Goal: Feedback & Contribution: Leave review/rating

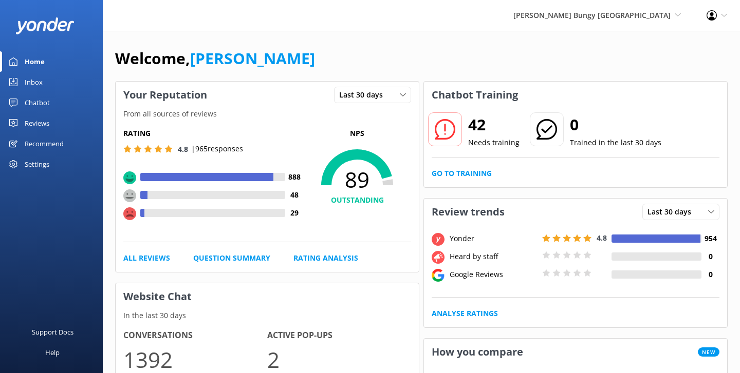
scroll to position [2, 0]
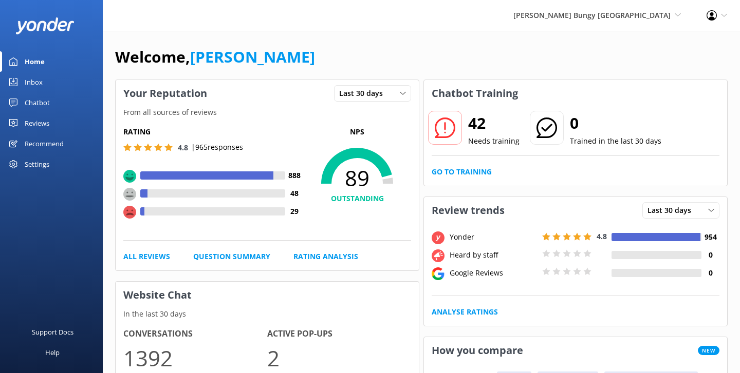
click at [45, 103] on div "Chatbot" at bounding box center [37, 102] width 25 height 21
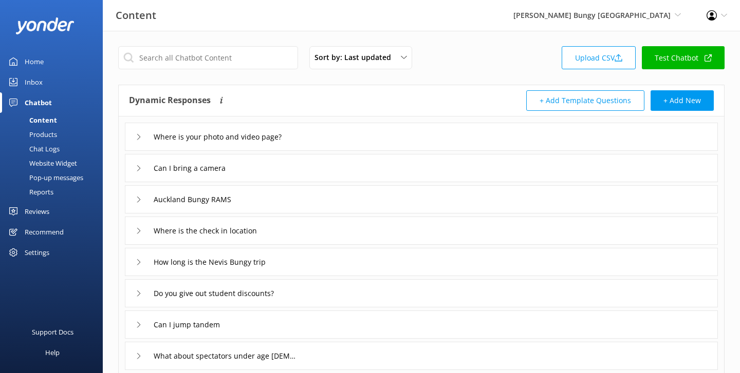
click at [316, 137] on div "Where is your photo and video page?" at bounding box center [421, 137] width 593 height 28
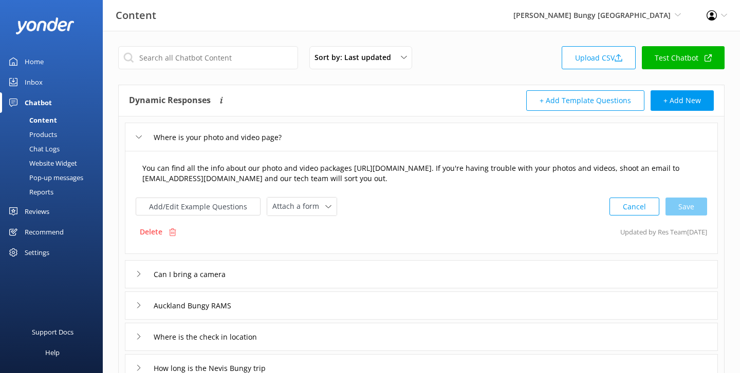
click at [385, 179] on textarea "You can find all the info about our photo and video packages [URL][DOMAIN_NAME]…" at bounding box center [421, 174] width 569 height 32
click at [143, 138] on div "Where is your photo and video page?" at bounding box center [214, 137] width 156 height 17
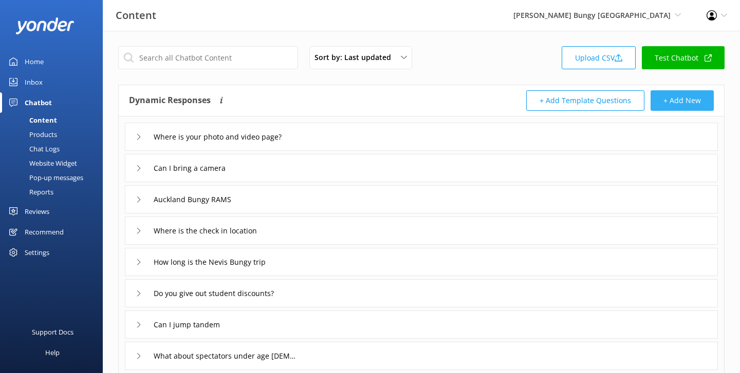
click at [678, 103] on button "+ Add New" at bounding box center [681, 100] width 63 height 21
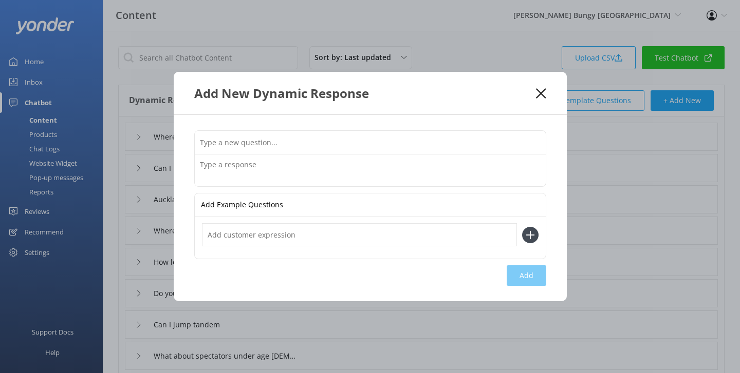
click at [539, 89] on icon at bounding box center [541, 93] width 10 height 10
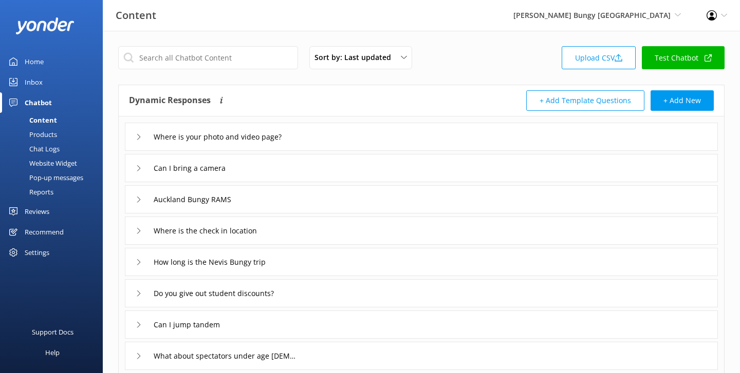
click at [54, 60] on link "Home" at bounding box center [51, 61] width 103 height 21
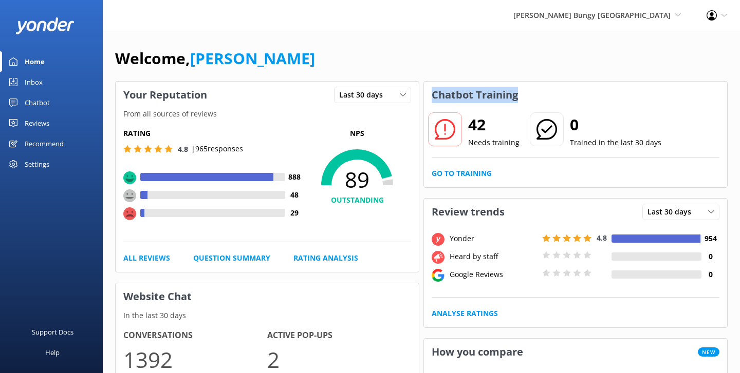
drag, startPoint x: 522, startPoint y: 91, endPoint x: 432, endPoint y: 93, distance: 90.9
click at [432, 93] on h3 "Chatbot Training" at bounding box center [475, 95] width 102 height 27
click at [531, 87] on div "Chatbot Training" at bounding box center [575, 95] width 303 height 27
drag, startPoint x: 516, startPoint y: 141, endPoint x: 467, endPoint y: 124, distance: 52.3
click at [467, 124] on div "42 Needs training" at bounding box center [473, 130] width 92 height 37
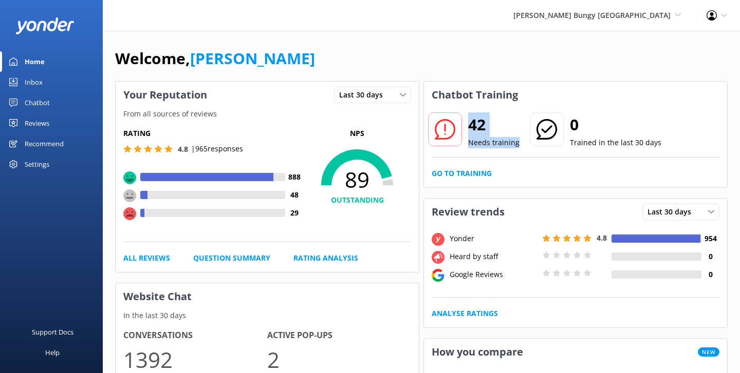
click at [467, 124] on div "42 Needs training" at bounding box center [473, 130] width 92 height 37
click at [460, 171] on link "Go to Training" at bounding box center [462, 173] width 60 height 11
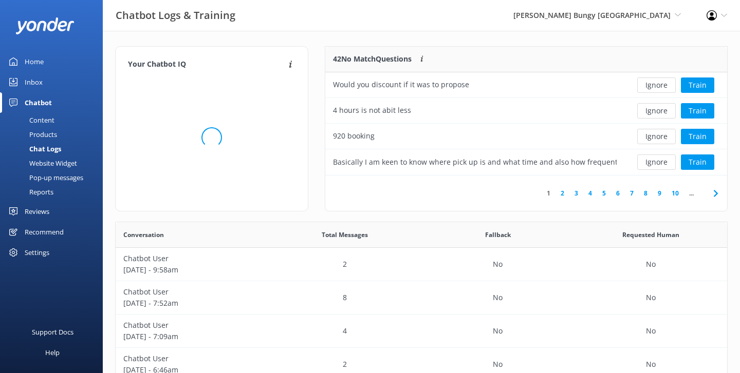
scroll to position [129, 402]
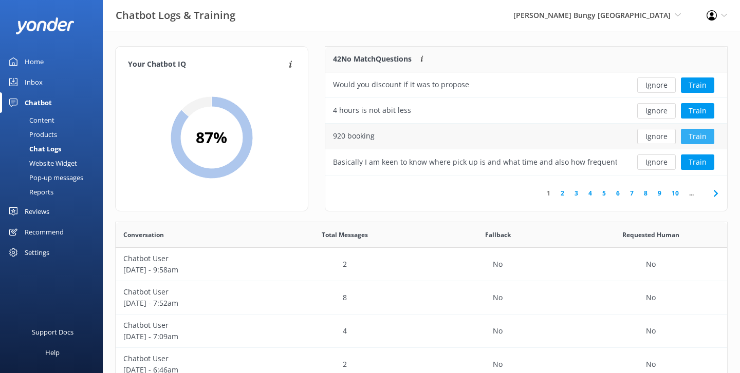
click at [696, 135] on button "Train" at bounding box center [697, 136] width 33 height 15
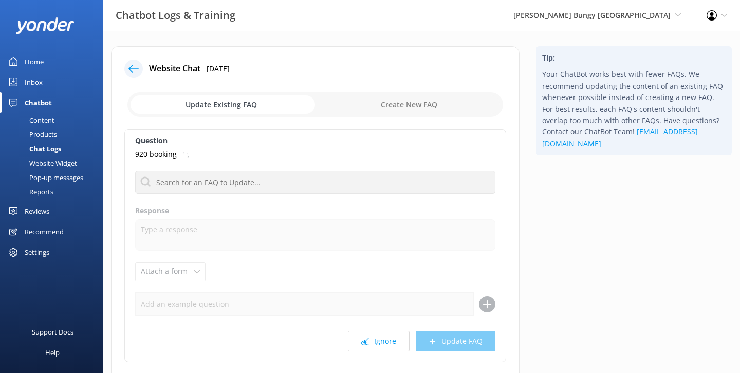
click at [133, 65] on icon at bounding box center [133, 69] width 10 height 10
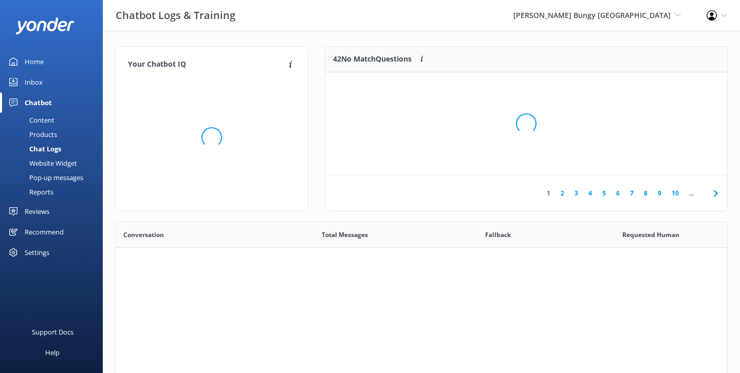
scroll to position [360, 611]
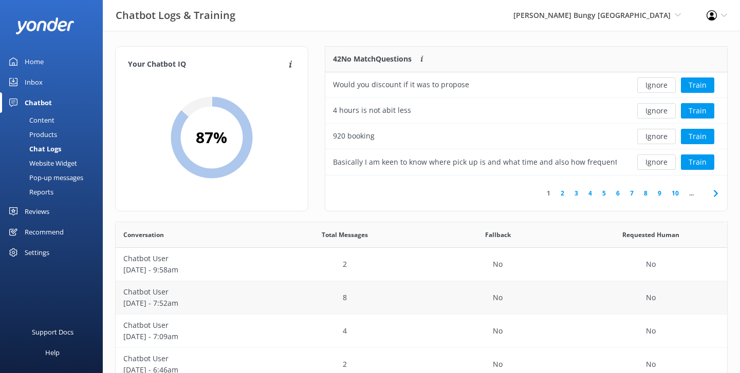
click at [318, 294] on div "8" at bounding box center [345, 298] width 153 height 33
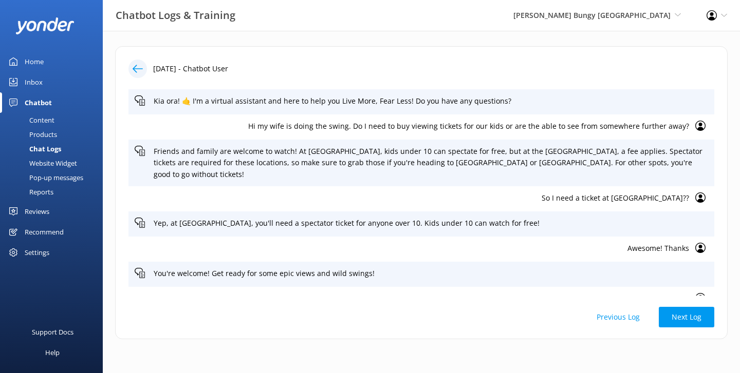
click at [135, 67] on use at bounding box center [138, 69] width 10 height 8
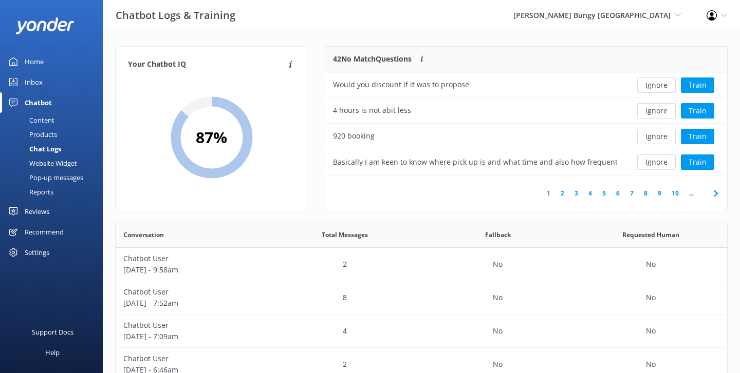
click at [54, 189] on link "Reports" at bounding box center [54, 192] width 97 height 14
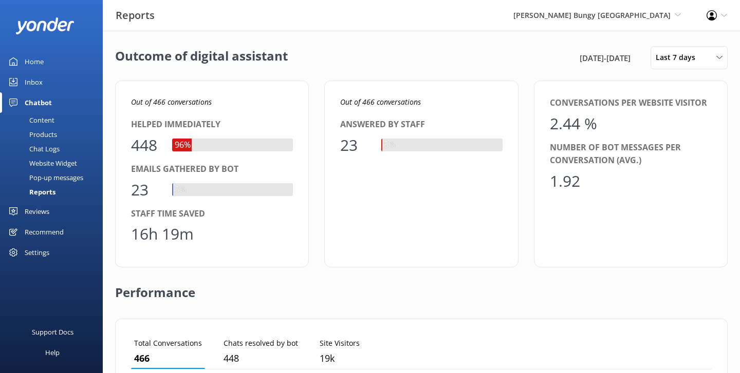
scroll to position [103, 580]
drag, startPoint x: 537, startPoint y: 59, endPoint x: 636, endPoint y: 60, distance: 99.2
click at [636, 60] on div "Outcome of digital assistant [DATE] - [DATE] Last 7 days Last 7 days Last 30 da…" at bounding box center [421, 57] width 612 height 23
click at [636, 60] on div "[DATE] - [DATE]" at bounding box center [610, 58] width 67 height 12
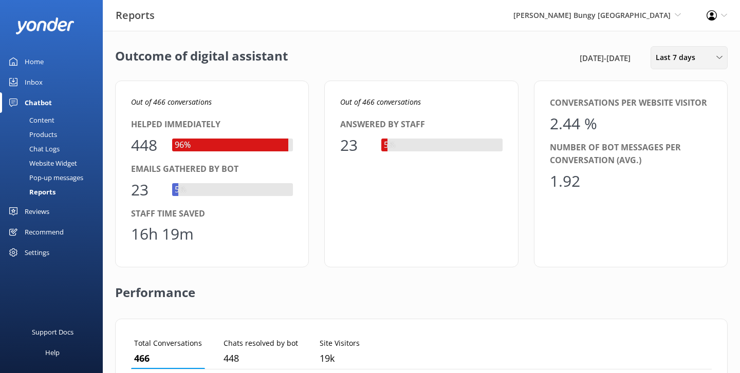
click at [664, 60] on span "Last 7 days" at bounding box center [678, 57] width 46 height 11
click at [679, 140] on div "Last 90 days" at bounding box center [674, 144] width 36 height 10
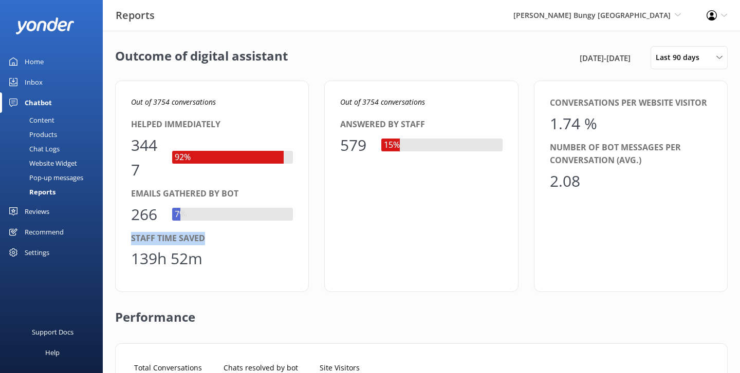
drag, startPoint x: 219, startPoint y: 231, endPoint x: 208, endPoint y: 239, distance: 13.3
click at [208, 239] on div "Out of 3754 conversations Helped immediately 3447 92% Emails gathered by bot 26…" at bounding box center [212, 187] width 194 height 212
click at [208, 239] on div "Staff time saved" at bounding box center [212, 238] width 162 height 13
drag, startPoint x: 208, startPoint y: 239, endPoint x: 103, endPoint y: 238, distance: 105.3
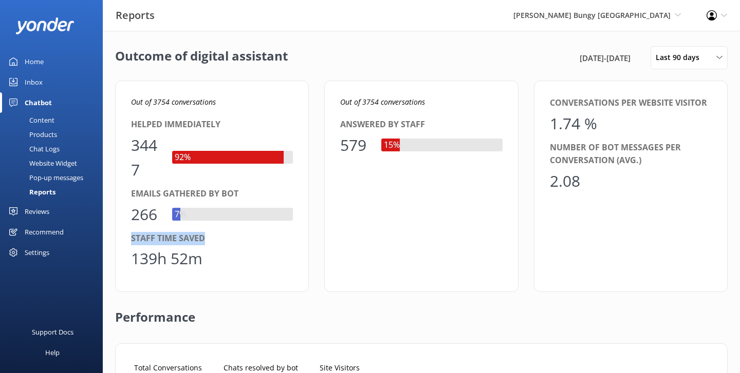
click at [174, 247] on div "139h 52m" at bounding box center [166, 259] width 71 height 25
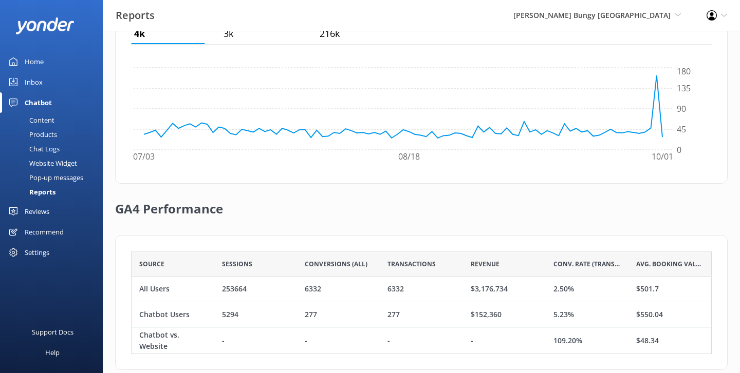
scroll to position [367, 0]
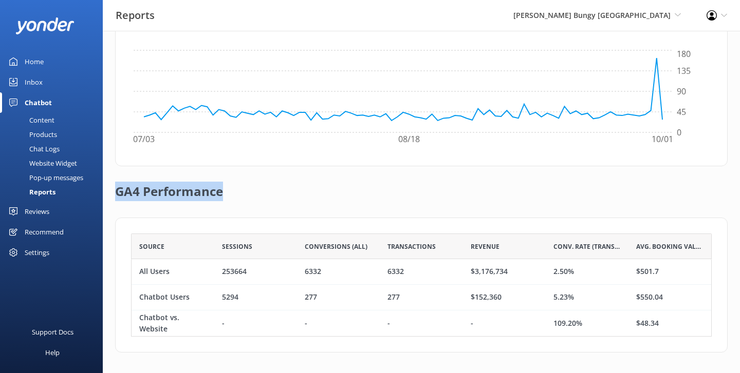
drag, startPoint x: 117, startPoint y: 189, endPoint x: 244, endPoint y: 191, distance: 127.4
click at [244, 191] on div "GA4 Performance" at bounding box center [421, 191] width 612 height 51
drag, startPoint x: 180, startPoint y: 273, endPoint x: 139, endPoint y: 271, distance: 41.7
click at [139, 271] on div "All Users" at bounding box center [173, 272] width 83 height 26
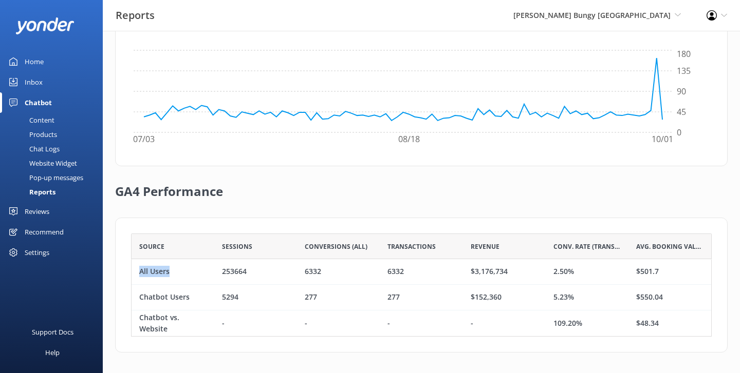
click at [166, 273] on div "All Users" at bounding box center [154, 272] width 30 height 11
drag, startPoint x: 574, startPoint y: 269, endPoint x: 555, endPoint y: 268, distance: 19.0
click at [555, 268] on div "2.50%" at bounding box center [587, 272] width 83 height 26
click at [552, 267] on div "2.50%" at bounding box center [587, 272] width 83 height 26
drag, startPoint x: 196, startPoint y: 299, endPoint x: 141, endPoint y: 297, distance: 55.5
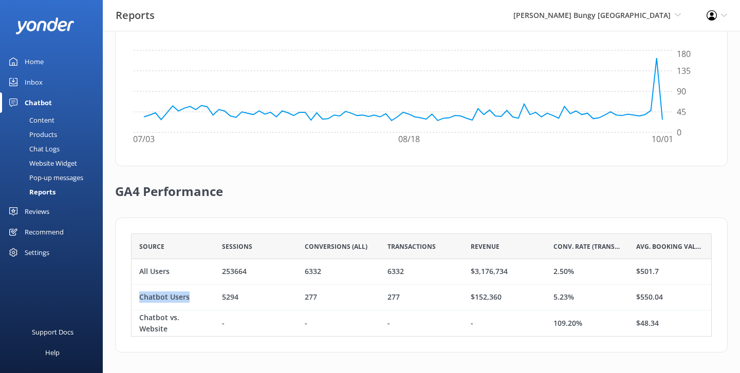
click at [141, 297] on div "Chatbot Users" at bounding box center [173, 298] width 83 height 26
click at [157, 297] on div "Chatbot Users" at bounding box center [164, 297] width 50 height 11
drag, startPoint x: 572, startPoint y: 298, endPoint x: 549, endPoint y: 297, distance: 23.2
click at [549, 297] on div "5.23%" at bounding box center [587, 298] width 83 height 26
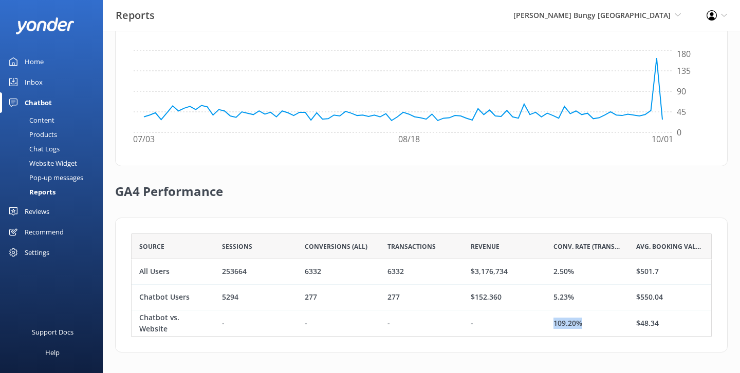
drag, startPoint x: 533, startPoint y: 321, endPoint x: 588, endPoint y: 322, distance: 55.0
click at [588, 322] on div "Chatbot vs. Website - - - - 109.20% $48.34" at bounding box center [421, 324] width 580 height 26
click at [588, 322] on div "109.20%" at bounding box center [587, 324] width 83 height 26
drag, startPoint x: 503, startPoint y: 242, endPoint x: 455, endPoint y: 245, distance: 48.4
click at [455, 245] on div "Source Sessions Conversions (All) Transactions Revenue Conv. Rate (Transactions…" at bounding box center [421, 247] width 580 height 26
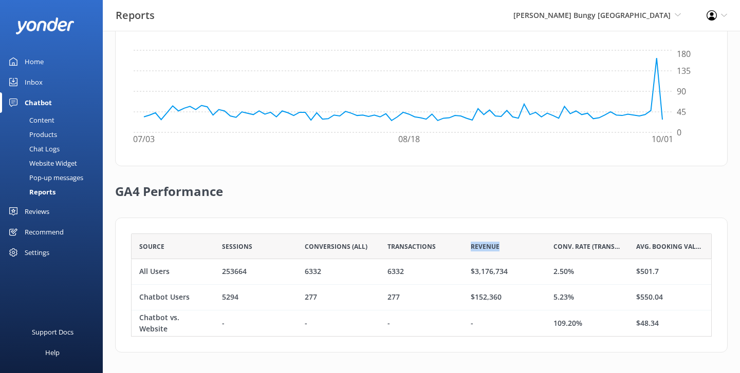
click at [455, 245] on div "Transactions" at bounding box center [421, 247] width 83 height 26
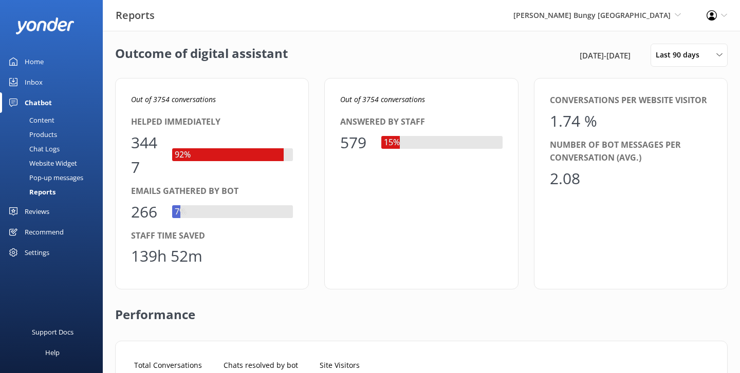
scroll to position [0, 0]
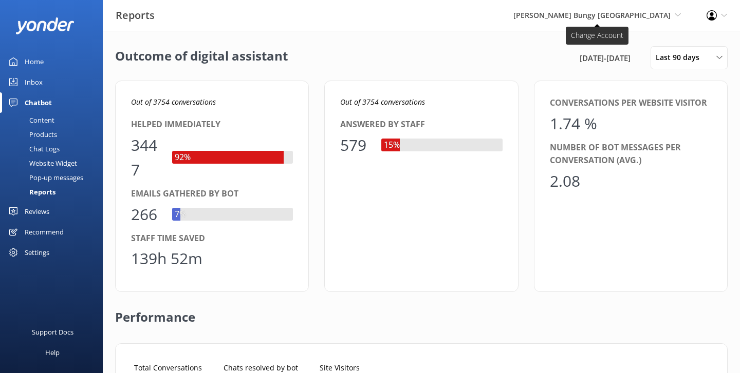
click at [633, 14] on span "[PERSON_NAME] Bungy [GEOGRAPHIC_DATA]" at bounding box center [591, 15] width 157 height 10
click at [485, 63] on div "Outcome of digital assistant [DATE] - [DATE] Last 90 days Last 7 days Last 30 d…" at bounding box center [421, 57] width 612 height 23
click at [634, 26] on div "[PERSON_NAME] Bungy [GEOGRAPHIC_DATA] Yonder Zipline Yonder demo Yonder Luxury …" at bounding box center [596, 15] width 193 height 31
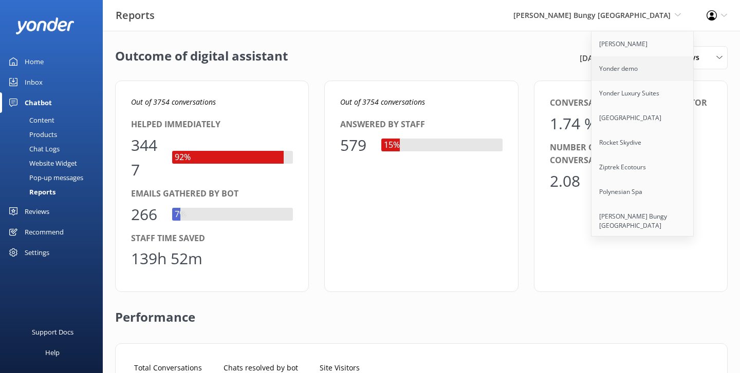
click at [629, 62] on link "Yonder demo" at bounding box center [642, 69] width 103 height 25
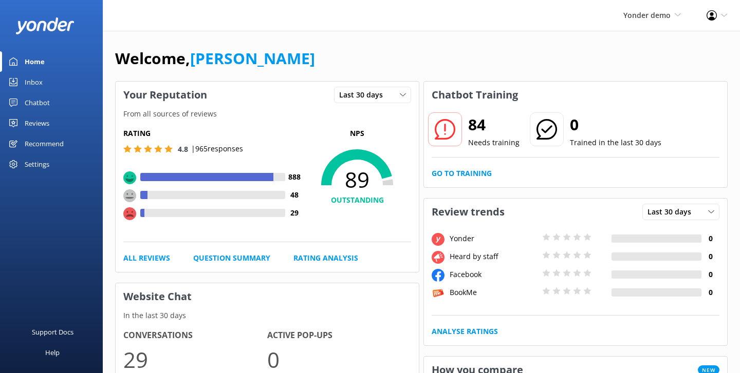
click at [627, 22] on div "Yonder demo Yonder Zipline Yonder demo Yonder Luxury Suites Yonder Holiday Park…" at bounding box center [651, 15] width 83 height 31
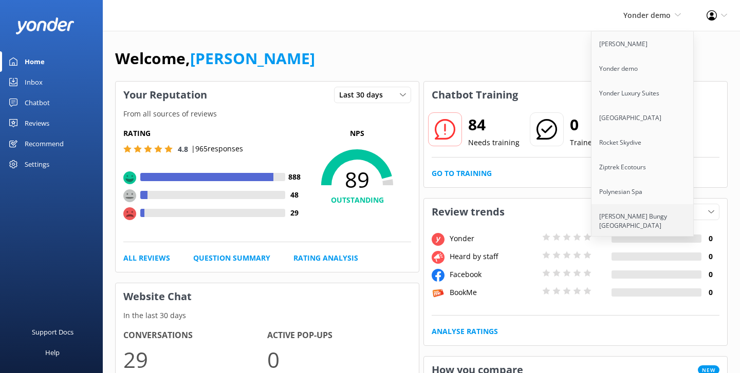
click at [621, 213] on link "[PERSON_NAME] Bungy [GEOGRAPHIC_DATA]" at bounding box center [642, 221] width 103 height 34
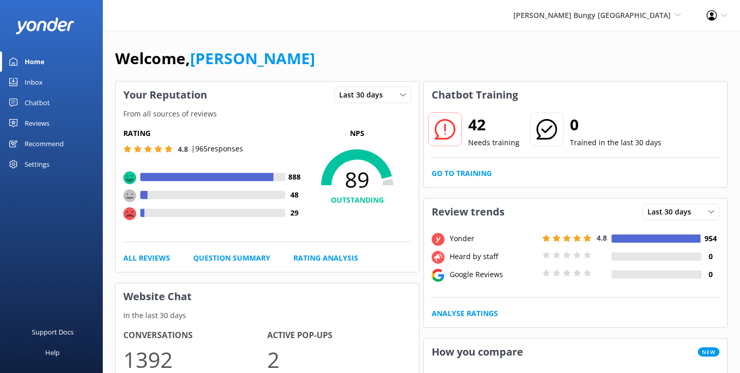
click at [41, 119] on div "Reviews" at bounding box center [37, 123] width 25 height 21
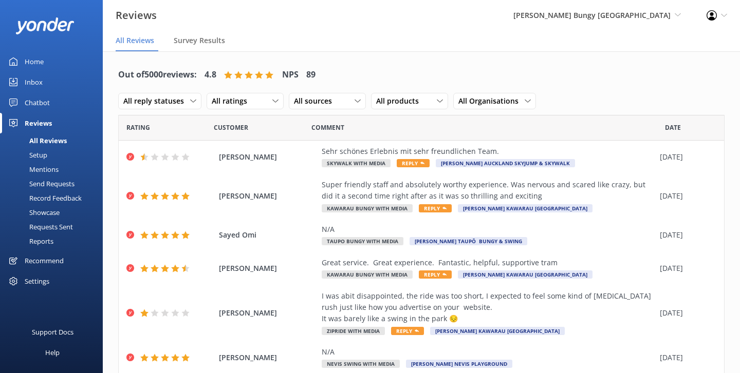
click at [338, 32] on nav "All Reviews Survey Results" at bounding box center [421, 41] width 637 height 21
click at [36, 157] on div "Setup" at bounding box center [26, 155] width 41 height 14
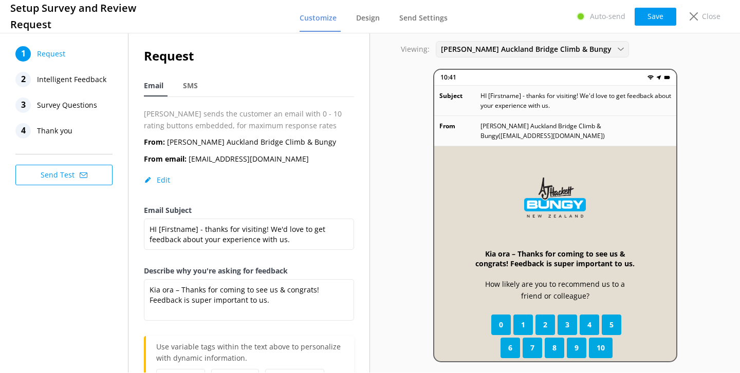
click at [466, 52] on span "[PERSON_NAME] Auckland Bridge Climb & Bungy" at bounding box center [529, 49] width 177 height 11
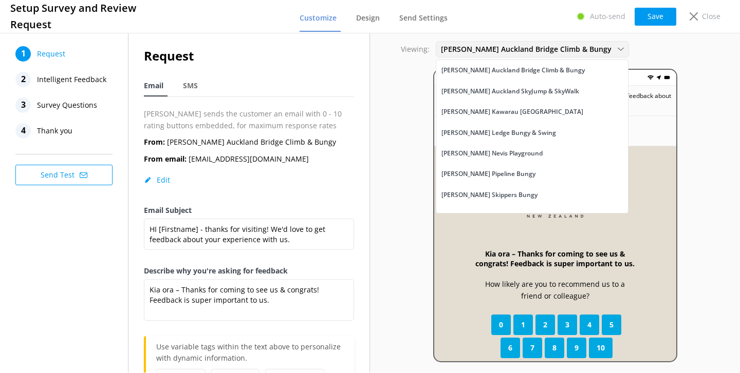
click at [466, 52] on span "[PERSON_NAME] Auckland Bridge Climb & Bungy" at bounding box center [529, 49] width 177 height 11
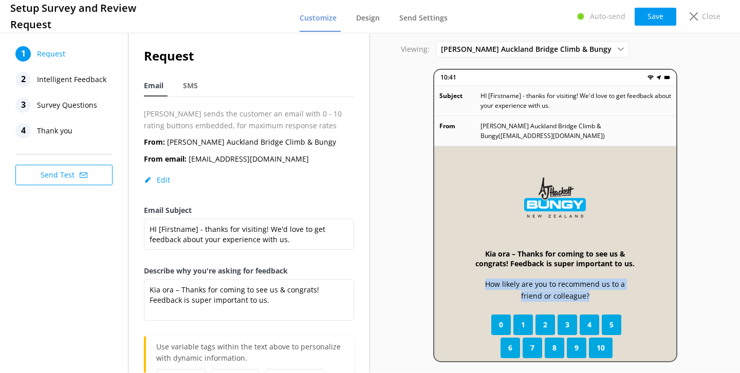
drag, startPoint x: 585, startPoint y: 289, endPoint x: 465, endPoint y: 275, distance: 120.0
click at [465, 275] on div "Kia ora – Thanks for coming to see us & congrats! Feedback is super important t…" at bounding box center [555, 292] width 242 height 292
click at [411, 179] on div "Viewing: [PERSON_NAME] Auckland Bridge Climb & Bungy [PERSON_NAME] [GEOGRAPHIC_…" at bounding box center [555, 202] width 370 height 342
click at [87, 100] on span "Survey Questions" at bounding box center [67, 105] width 60 height 15
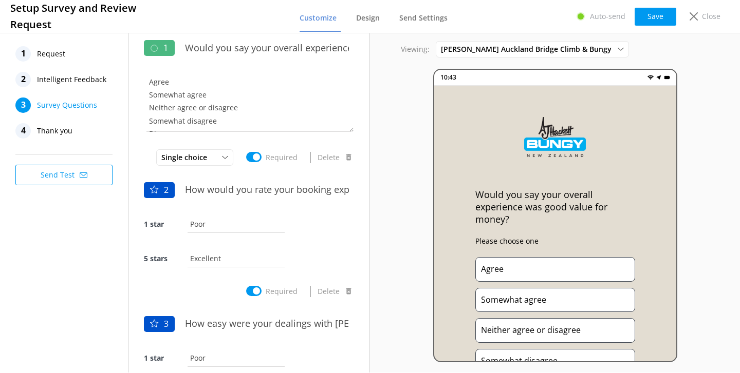
click at [85, 82] on span "Intelligent Feedback" at bounding box center [71, 79] width 69 height 15
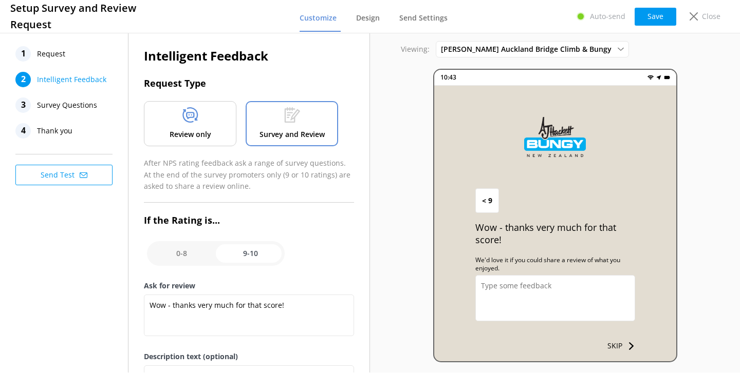
click at [160, 124] on div "Review only" at bounding box center [190, 123] width 92 height 45
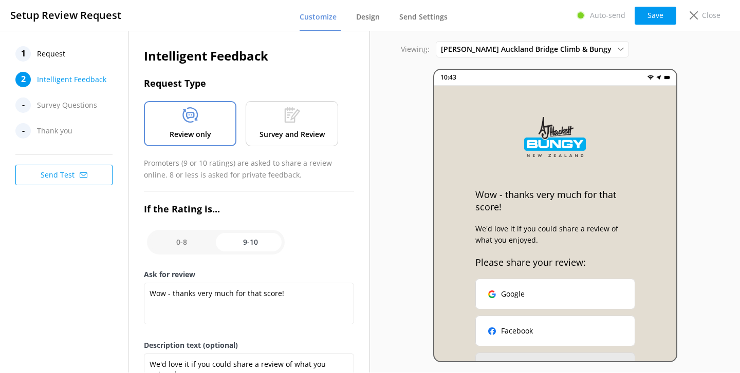
click at [289, 120] on icon at bounding box center [292, 114] width 16 height 15
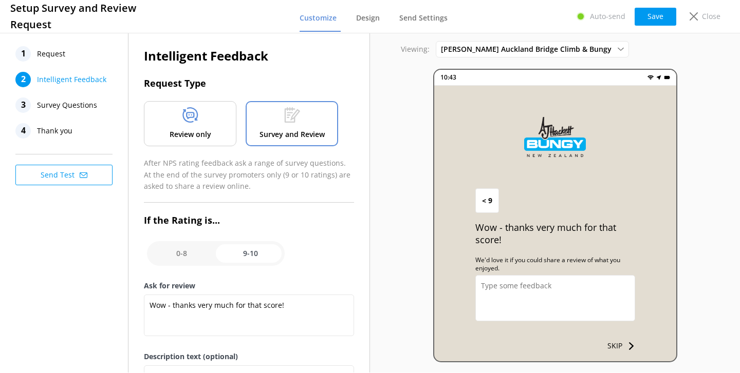
click at [88, 100] on span "Survey Questions" at bounding box center [67, 105] width 60 height 15
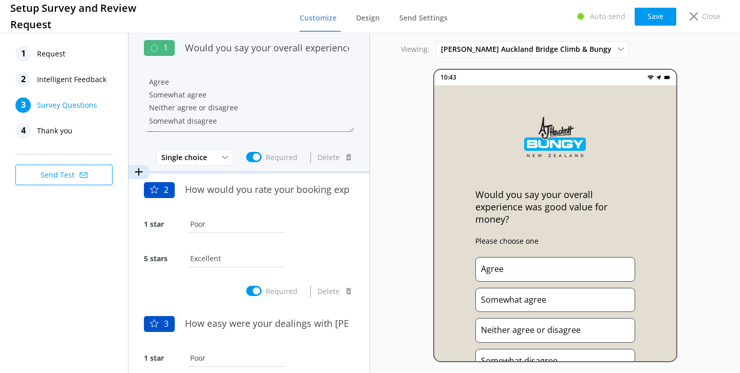
click at [273, 88] on textarea "Agree Somewhat agree Neither agree or disagree Somewhat disagree Disagree" at bounding box center [249, 101] width 210 height 62
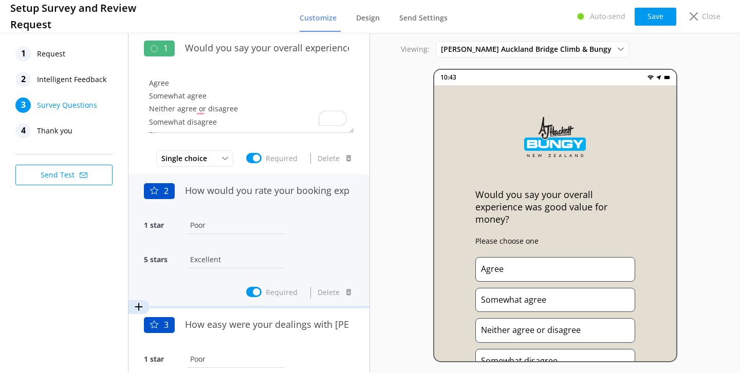
click at [279, 220] on div "1 star Poor" at bounding box center [249, 231] width 210 height 34
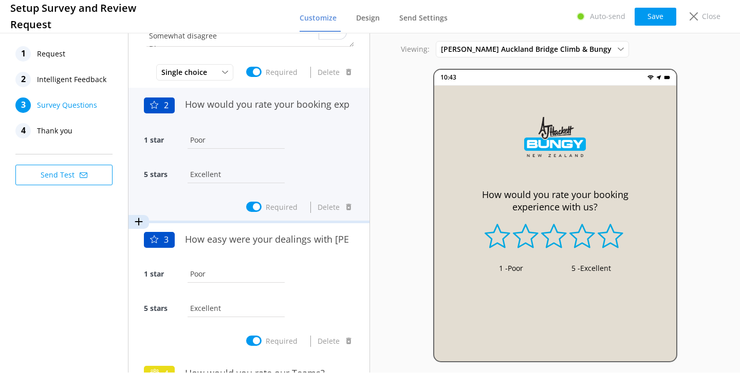
scroll to position [86, 0]
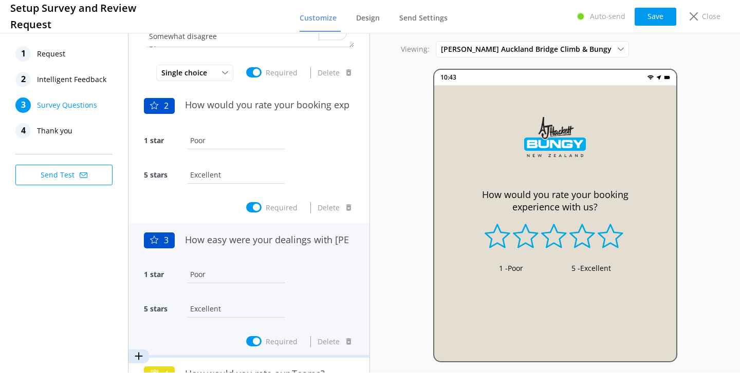
click at [279, 261] on div "How easy were your dealings with [PERSON_NAME] Bungy NZ?" at bounding box center [267, 246] width 174 height 34
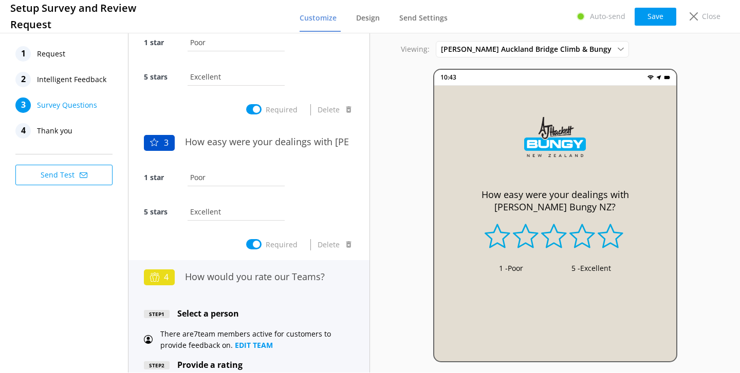
click at [266, 297] on div "How would you rate our Teams?" at bounding box center [267, 283] width 174 height 34
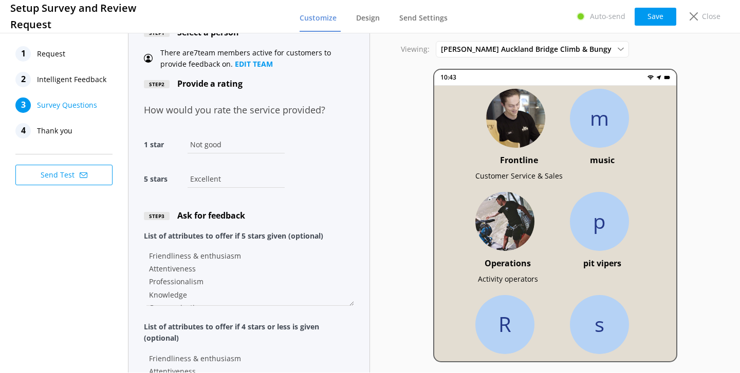
scroll to position [473, 0]
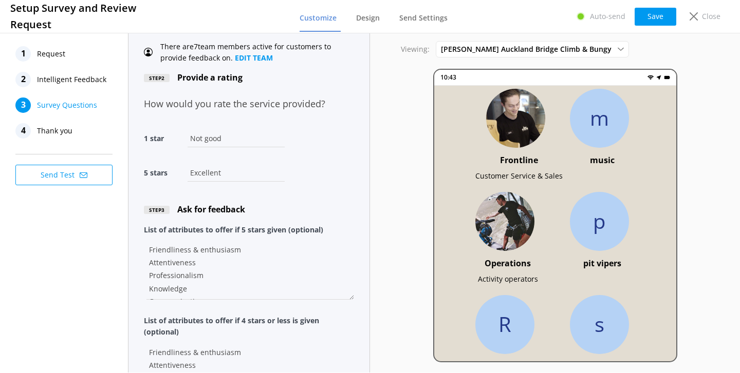
click at [282, 226] on label "List of attributes to offer if 5 stars given (optional)" at bounding box center [249, 229] width 210 height 11
click at [295, 110] on input "How would you rate the service provided?" at bounding box center [249, 103] width 210 height 23
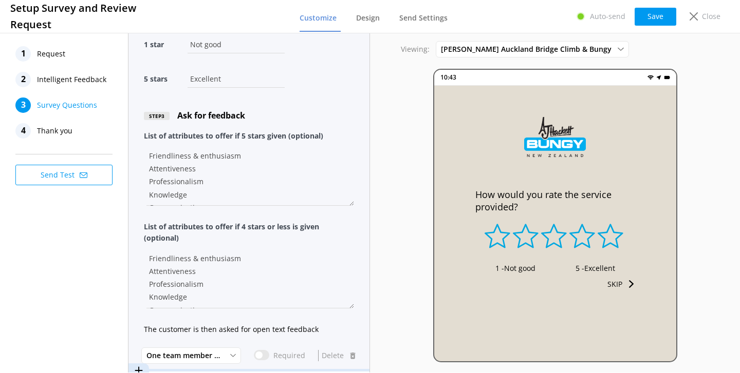
scroll to position [574, 0]
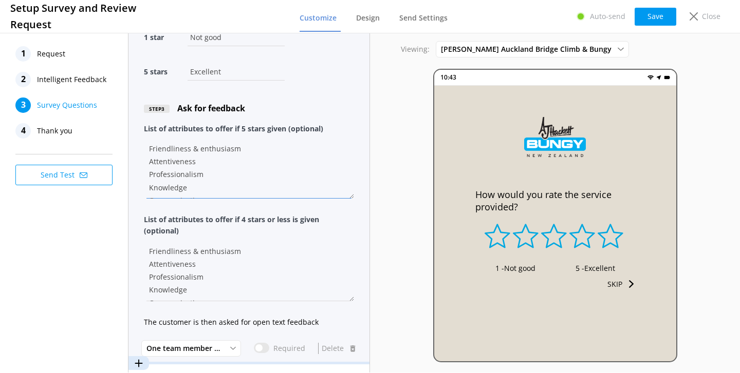
click at [277, 154] on textarea "Friendliness & enthusiasm Attentiveness Professionalism Knowledge Communication" at bounding box center [249, 168] width 210 height 62
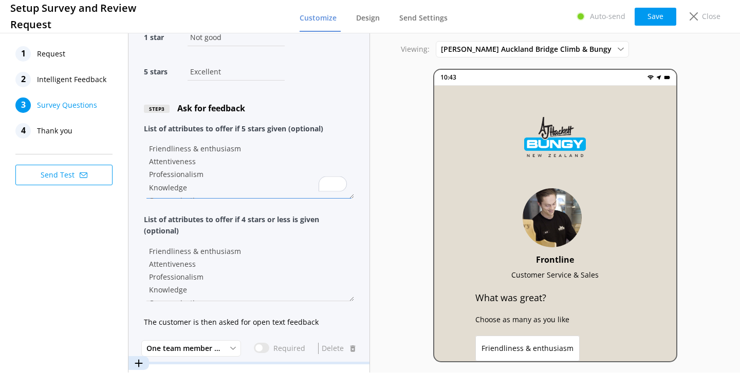
scroll to position [13, 0]
click at [281, 228] on label "List of attributes to offer if 4 stars or less is given (optional)" at bounding box center [249, 225] width 210 height 23
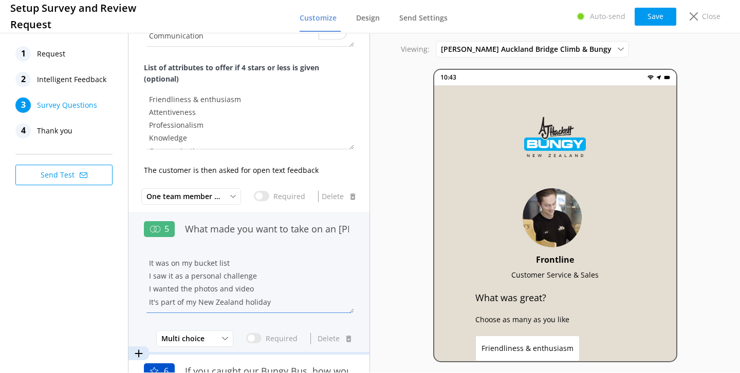
click at [280, 285] on textarea "It was on my bucket list I saw it as a personal challenge I wanted the photos a…" at bounding box center [249, 283] width 210 height 62
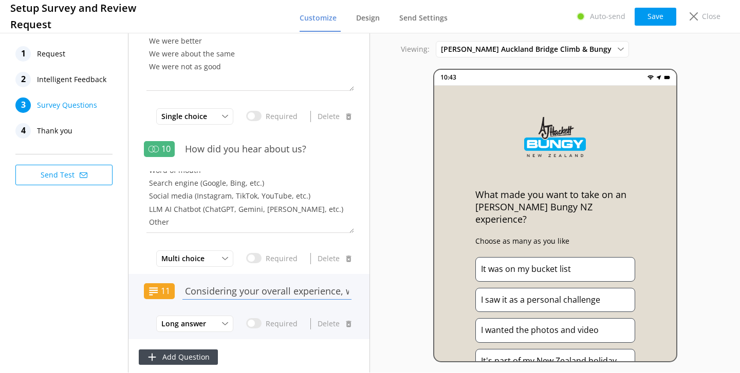
click at [277, 289] on input "Considering your overall experience, was there anything we could have done bett…" at bounding box center [267, 290] width 174 height 23
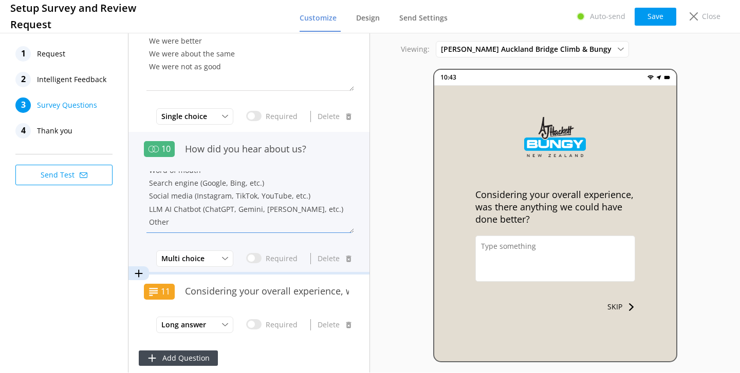
click at [287, 183] on textarea "Word of mouth Search engine (Google, Bing, etc.) Social media (Instagram, TikTo…" at bounding box center [249, 203] width 210 height 62
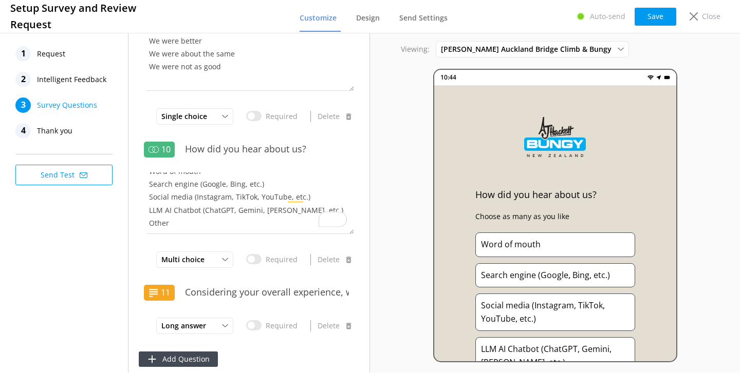
click at [70, 129] on span "Thank you" at bounding box center [54, 130] width 35 height 15
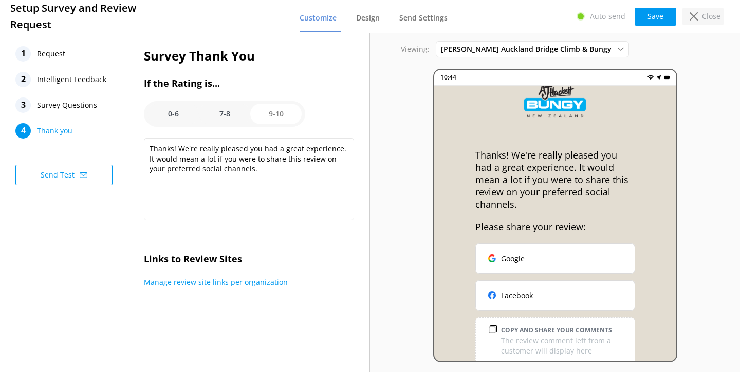
click at [694, 17] on icon at bounding box center [693, 16] width 8 height 8
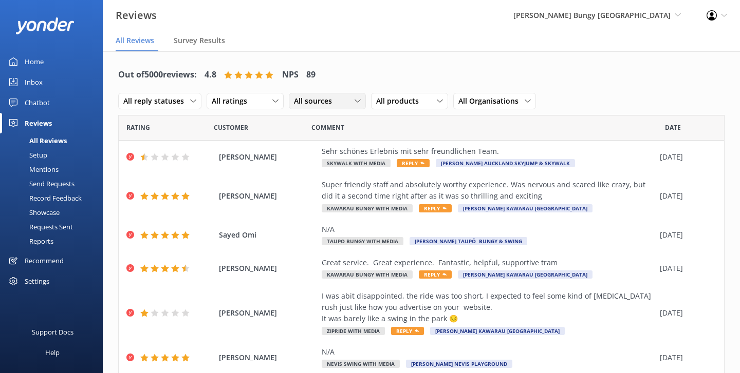
click at [349, 98] on div "All sources" at bounding box center [327, 101] width 72 height 11
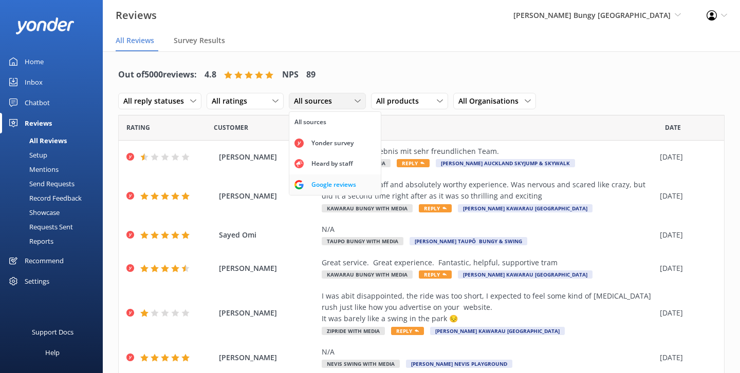
click at [326, 185] on div "Google reviews" at bounding box center [334, 185] width 60 height 10
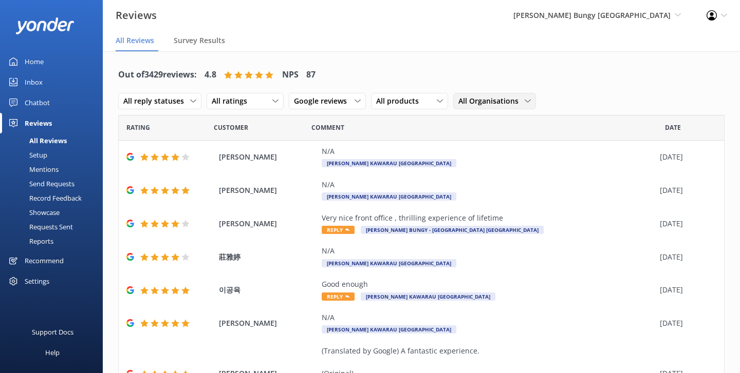
click at [479, 100] on span "All Organisations" at bounding box center [491, 101] width 66 height 11
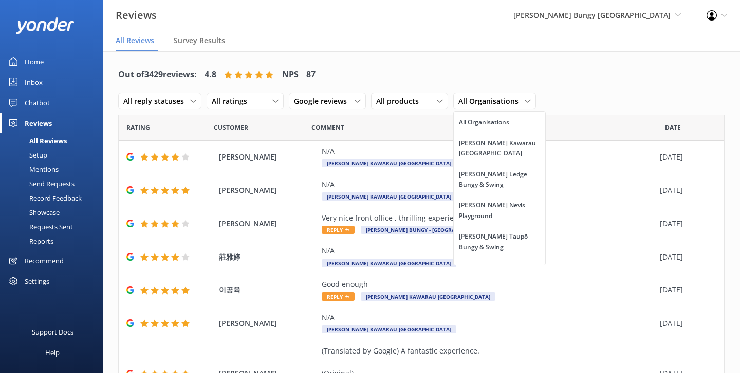
click at [462, 90] on div "All reply statuses All reply statuses Needs a reply Does not need reply All rat…" at bounding box center [327, 101] width 418 height 27
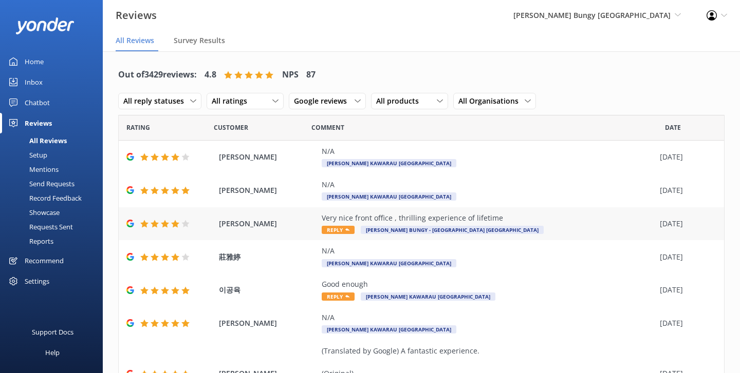
click at [294, 232] on div "[PERSON_NAME] Very nice front office , thrilling experience of lifetime Reply […" at bounding box center [421, 224] width 605 height 33
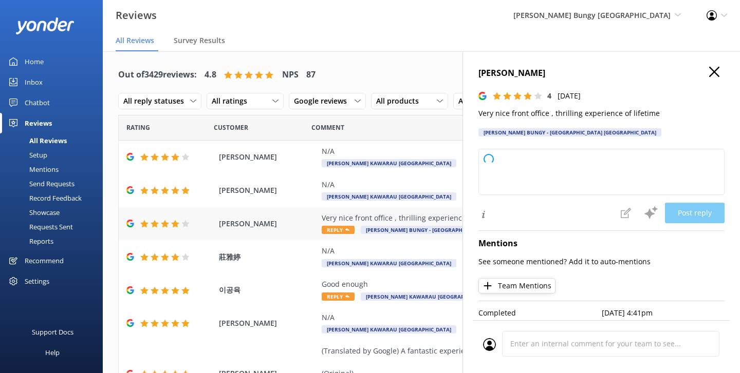
type textarea "Thank you for your kind words! We're delighted you enjoyed our front office and…"
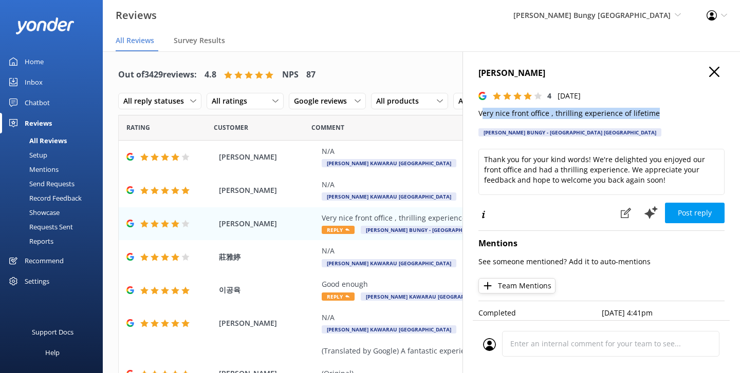
drag, startPoint x: 652, startPoint y: 111, endPoint x: 481, endPoint y: 112, distance: 171.1
click at [481, 112] on p "Very nice front office , thrilling experience of lifetime" at bounding box center [601, 113] width 246 height 11
click at [508, 111] on p "Very nice front office , thrilling experience of lifetime" at bounding box center [601, 113] width 246 height 11
drag, startPoint x: 665, startPoint y: 119, endPoint x: 478, endPoint y: 113, distance: 187.1
click at [478, 113] on div "[PERSON_NAME] 4 [DATE] Very nice front office , thrilling experience of lifetim…" at bounding box center [600, 237] width 277 height 373
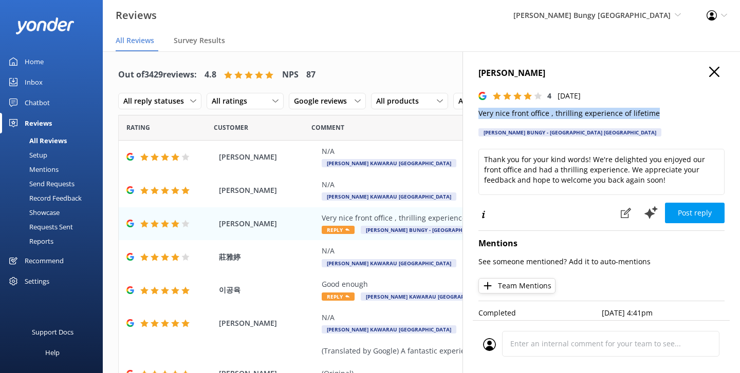
click at [478, 113] on div "[PERSON_NAME] 4 [DATE] Very nice front office , thrilling experience of lifetim…" at bounding box center [600, 237] width 277 height 373
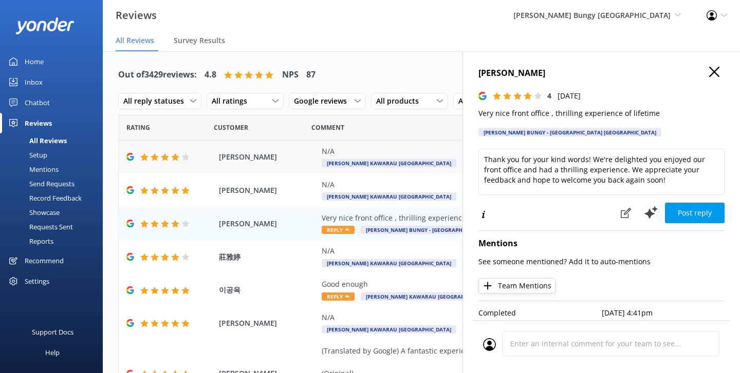
click at [271, 166] on div "[PERSON_NAME] N/A [PERSON_NAME] Kawarau Bungy Centre [DATE]" at bounding box center [421, 157] width 605 height 33
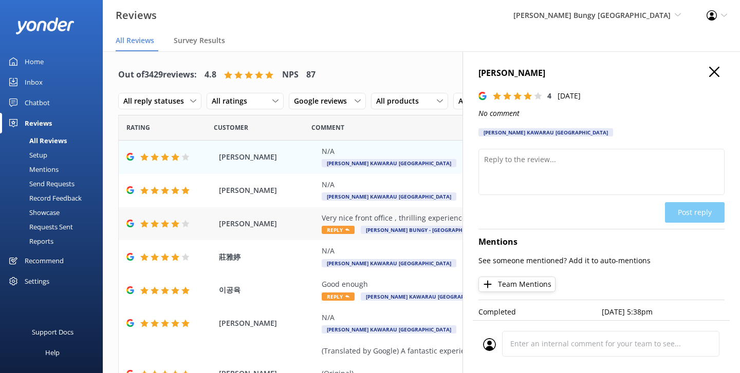
click at [296, 217] on div "[PERSON_NAME] Very nice front office , thrilling experience of lifetime Reply […" at bounding box center [421, 224] width 605 height 33
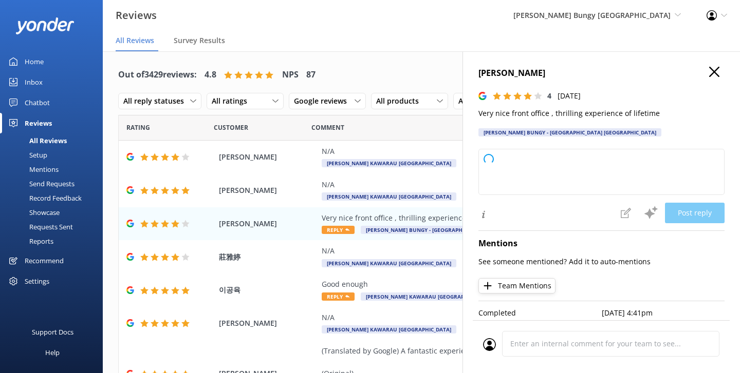
type textarea "Thank you for your kind words! We're glad you enjoyed your experience and appre…"
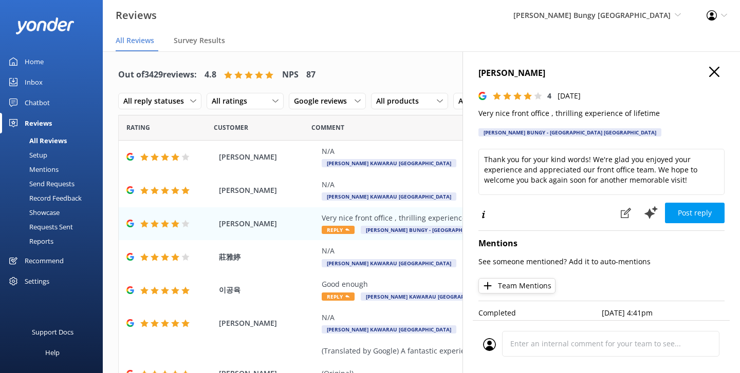
click at [711, 73] on icon "button" at bounding box center [714, 72] width 10 height 10
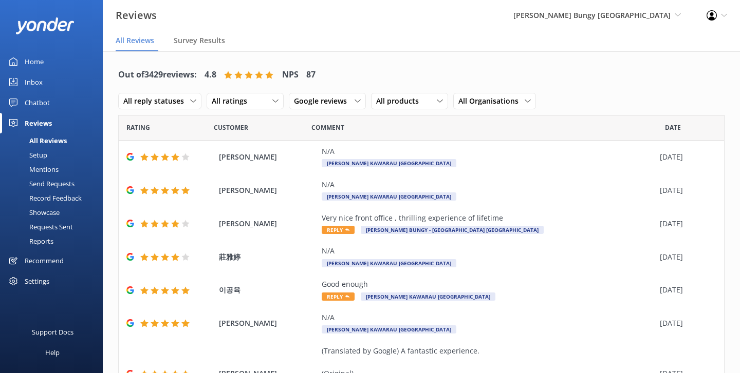
click at [49, 172] on div "Mentions" at bounding box center [32, 169] width 52 height 14
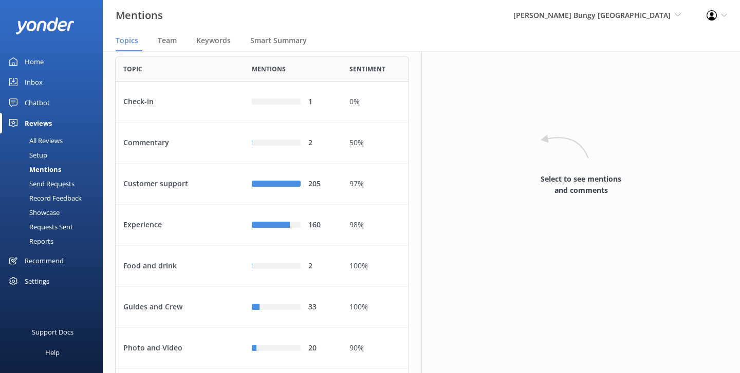
scroll to position [43, 0]
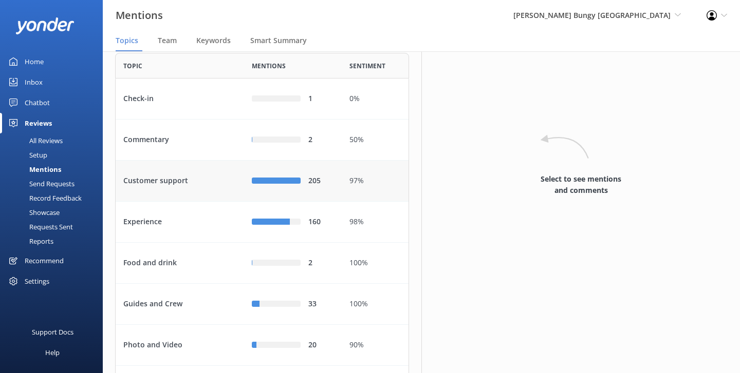
click at [234, 202] on div "Customer support" at bounding box center [180, 181] width 128 height 41
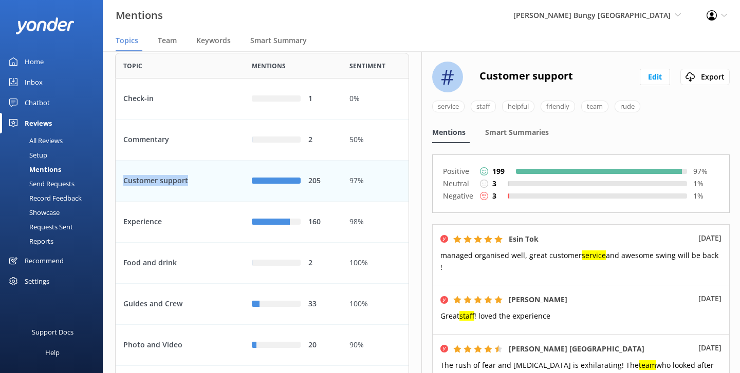
drag, startPoint x: 197, startPoint y: 218, endPoint x: 119, endPoint y: 219, distance: 78.1
click at [119, 202] on div "Customer support" at bounding box center [180, 181] width 128 height 41
click at [156, 202] on div "Customer support" at bounding box center [180, 181] width 128 height 41
click at [173, 38] on span "Team" at bounding box center [167, 40] width 19 height 10
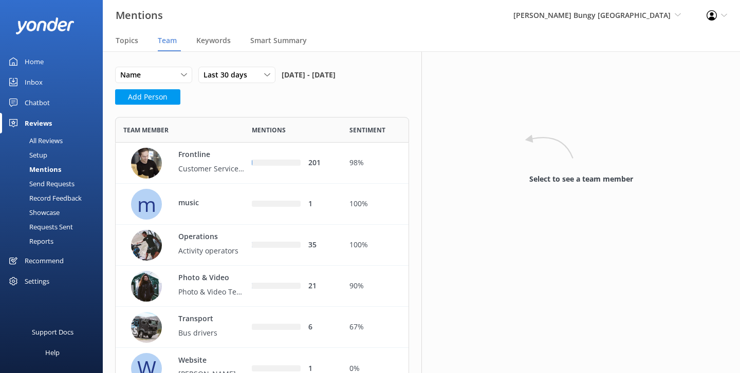
scroll to position [273, 294]
click at [215, 178] on div "Frontline Customer Service & Sales" at bounding box center [206, 163] width 77 height 28
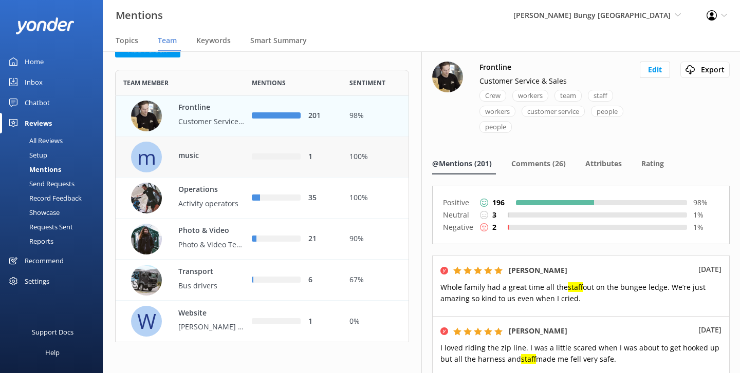
scroll to position [65, 0]
click at [224, 205] on p "Activity operators" at bounding box center [211, 203] width 67 height 11
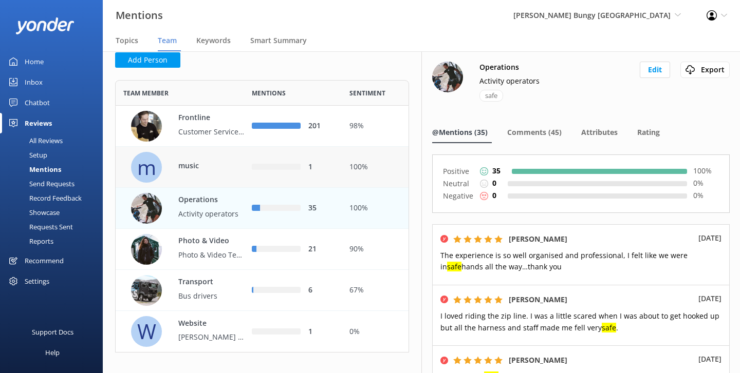
scroll to position [38, 0]
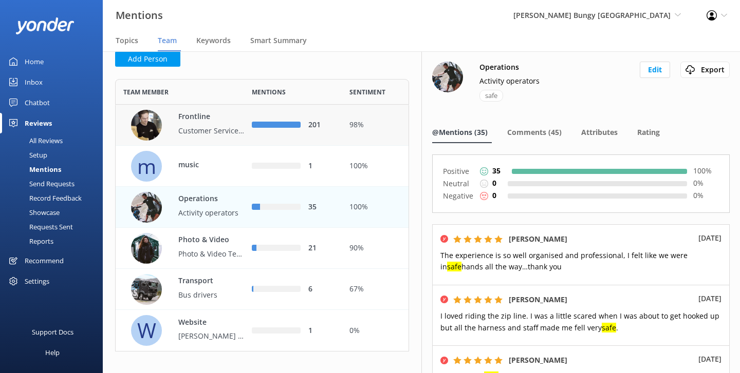
click at [219, 137] on p "Customer Service & Sales" at bounding box center [211, 130] width 67 height 11
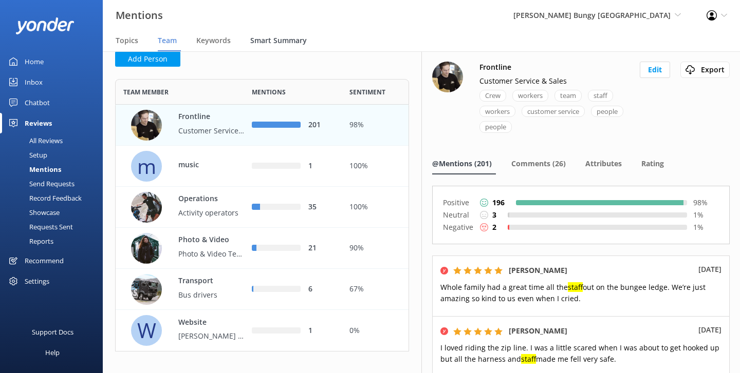
click at [282, 44] on span "Smart Summary" at bounding box center [278, 40] width 57 height 10
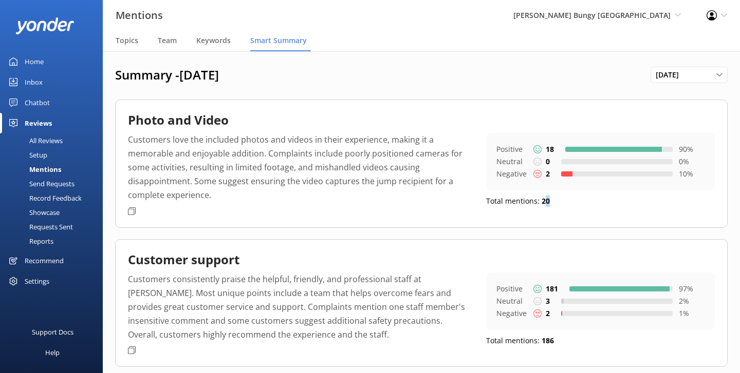
drag, startPoint x: 554, startPoint y: 199, endPoint x: 543, endPoint y: 200, distance: 11.3
click at [543, 200] on p "Total mentions: 20" at bounding box center [600, 201] width 229 height 11
click at [40, 237] on div "Reports" at bounding box center [29, 241] width 47 height 14
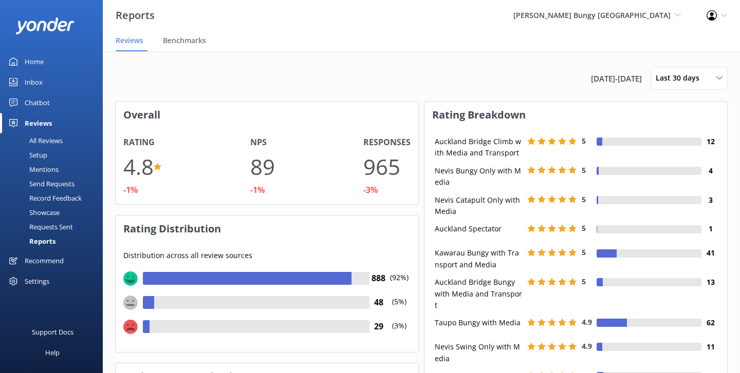
scroll to position [162, 303]
click at [48, 144] on div "All Reviews" at bounding box center [34, 141] width 57 height 14
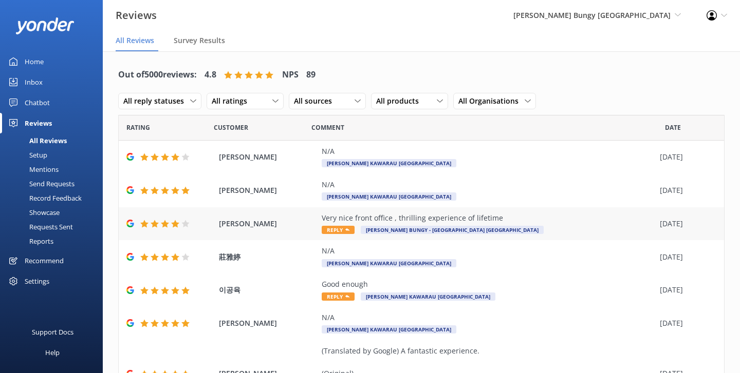
click at [272, 228] on span "[PERSON_NAME]" at bounding box center [268, 223] width 98 height 11
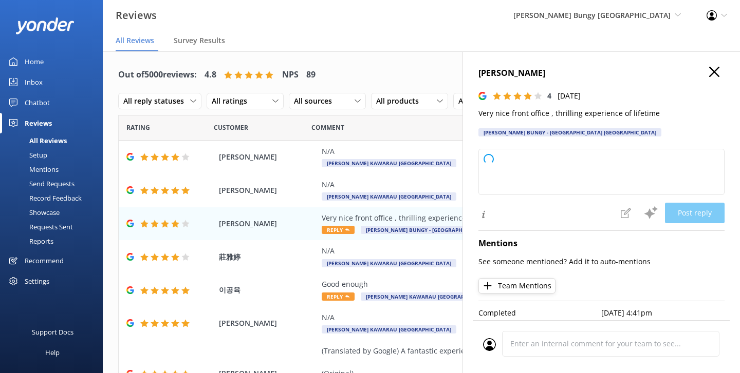
type textarea "Thank you for your kind words! We're glad you enjoyed your experience and appre…"
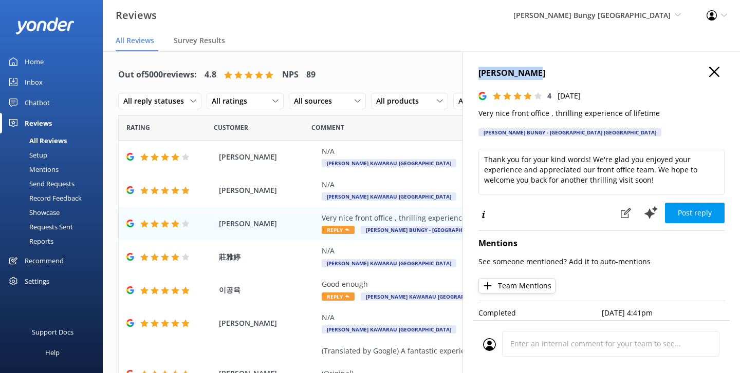
drag, startPoint x: 542, startPoint y: 76, endPoint x: 477, endPoint y: 72, distance: 64.9
click at [477, 72] on div "[PERSON_NAME] 4 [DATE] Very nice front office , thrilling experience of lifetim…" at bounding box center [600, 237] width 277 height 373
click at [480, 71] on h4 "[PERSON_NAME]" at bounding box center [601, 73] width 246 height 13
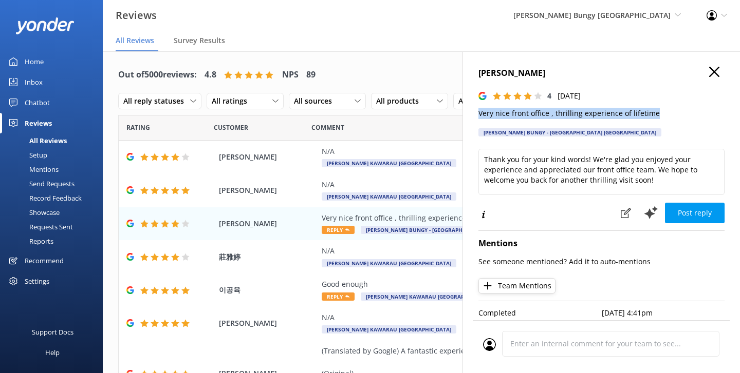
drag, startPoint x: 654, startPoint y: 113, endPoint x: 478, endPoint y: 114, distance: 176.7
click at [478, 114] on p "Very nice front office , thrilling experience of lifetime" at bounding box center [601, 113] width 246 height 11
click at [515, 110] on p "Very nice front office , thrilling experience of lifetime" at bounding box center [601, 113] width 246 height 11
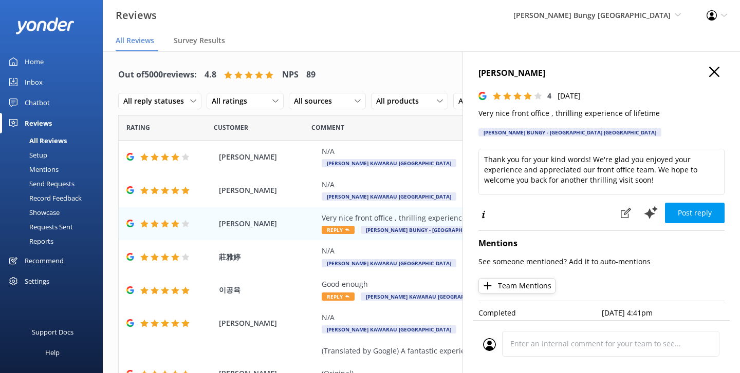
click at [526, 116] on p "Very nice front office , thrilling experience of lifetime" at bounding box center [601, 113] width 246 height 11
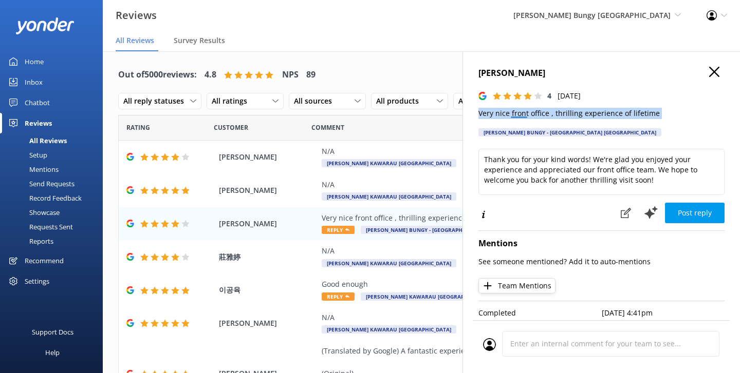
click at [526, 116] on p "Very nice front office , thrilling experience of lifetime" at bounding box center [601, 113] width 246 height 11
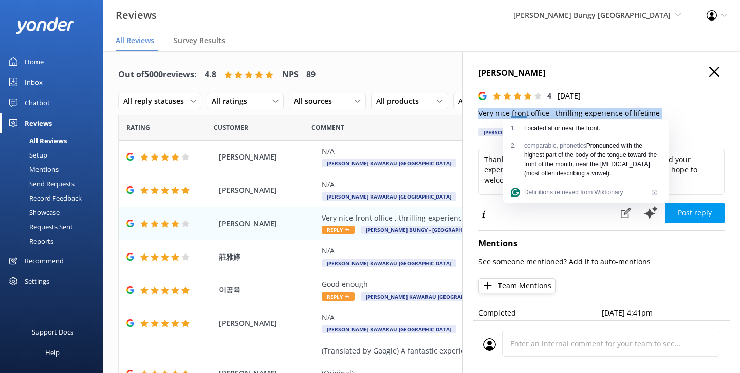
click at [42, 156] on div "Setup" at bounding box center [26, 155] width 41 height 14
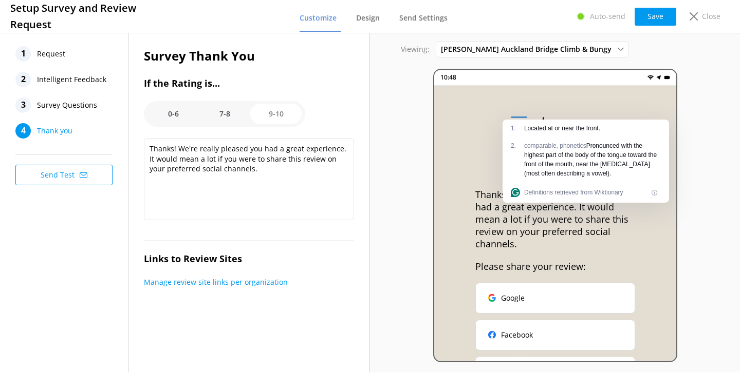
click at [424, 88] on div "Viewing: [PERSON_NAME] Auckland Bridge Climb & Bungy [PERSON_NAME] [GEOGRAPHIC_…" at bounding box center [555, 202] width 370 height 342
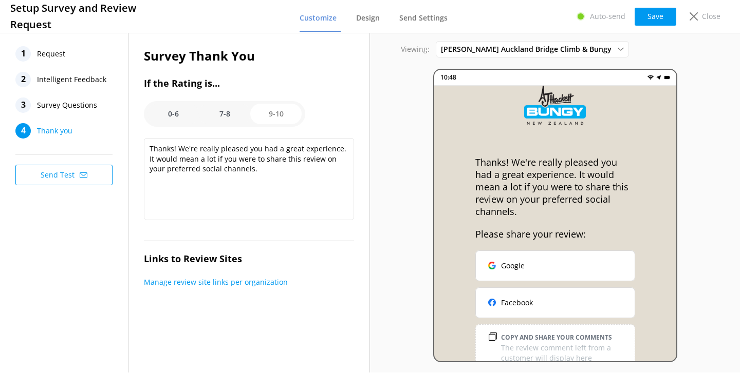
scroll to position [35, 0]
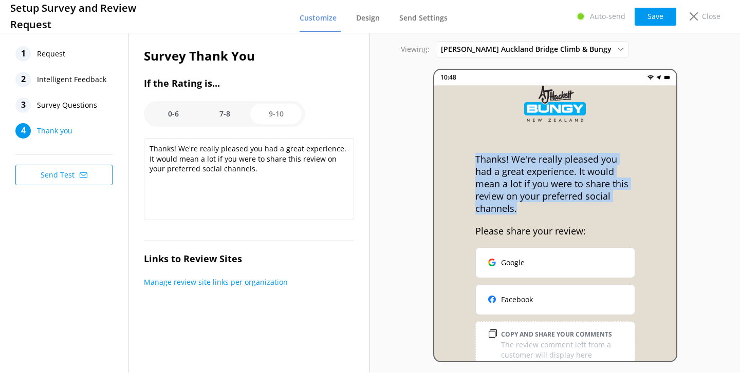
drag, startPoint x: 626, startPoint y: 194, endPoint x: 461, endPoint y: 151, distance: 170.3
click at [461, 151] on div "Thanks! We're really pleased you had a great experience. It would mean a lot if…" at bounding box center [555, 232] width 242 height 292
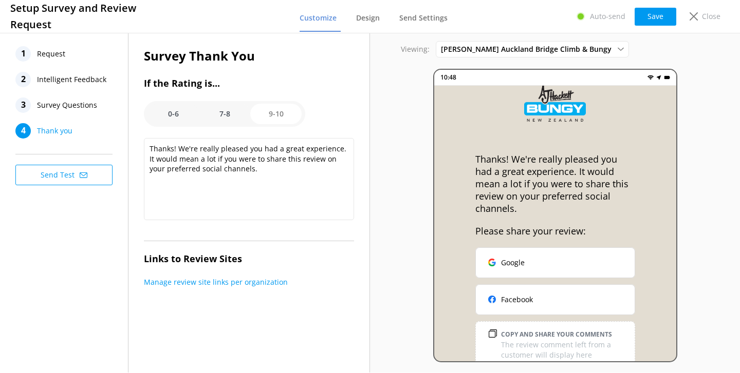
click at [638, 43] on div "Viewing: [PERSON_NAME] Auckland Bridge Climb & Bungy [PERSON_NAME] [GEOGRAPHIC_…" at bounding box center [555, 49] width 370 height 16
click at [693, 22] on div "Close" at bounding box center [702, 16] width 41 height 17
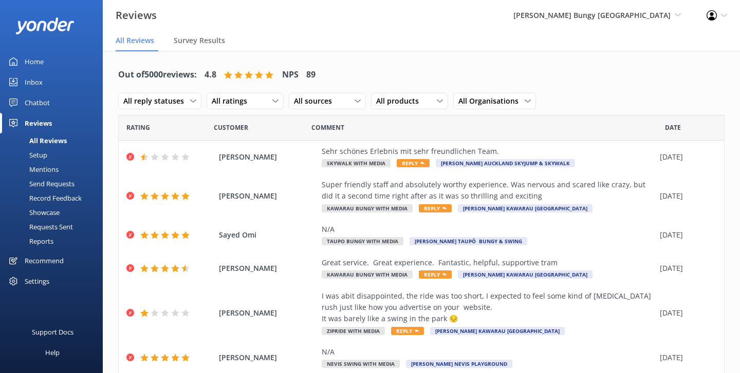
click at [42, 157] on div "Setup" at bounding box center [26, 155] width 41 height 14
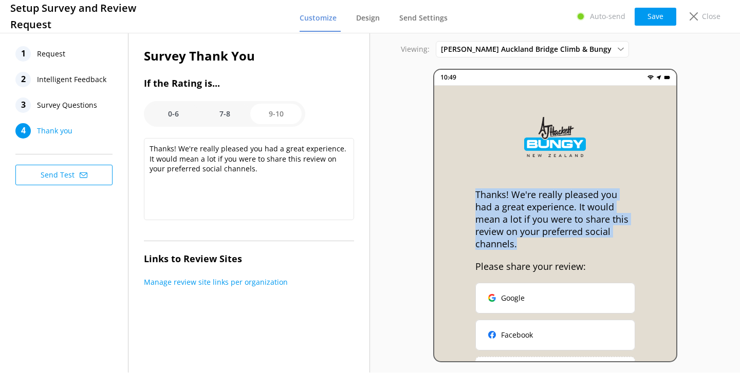
drag, startPoint x: 625, startPoint y: 232, endPoint x: 469, endPoint y: 190, distance: 161.8
click at [469, 190] on div "Thanks! We're really pleased you had a great experience. It would mean a lot if…" at bounding box center [555, 232] width 242 height 292
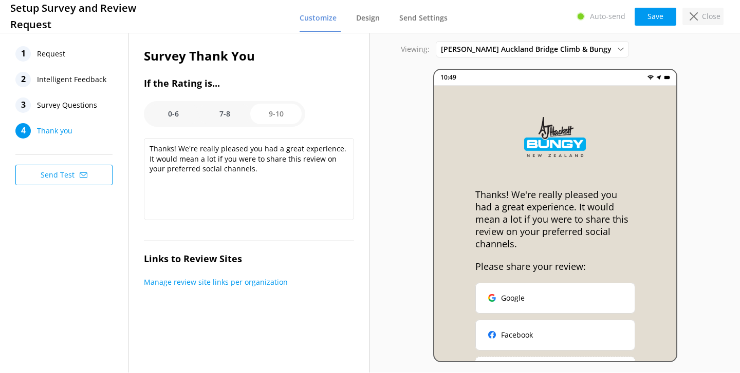
click at [699, 17] on div "Close" at bounding box center [702, 16] width 41 height 17
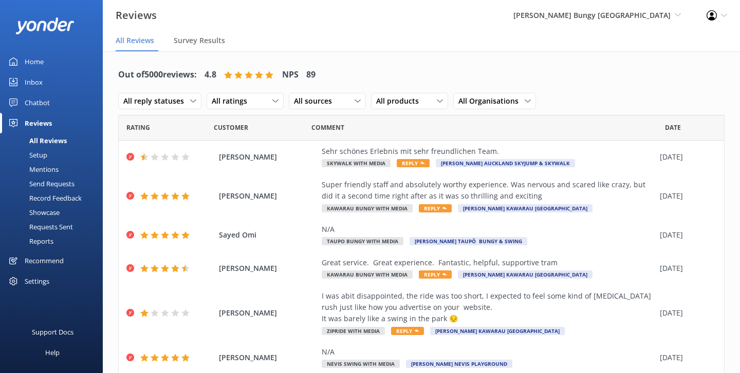
click at [50, 173] on div "Mentions" at bounding box center [32, 169] width 52 height 14
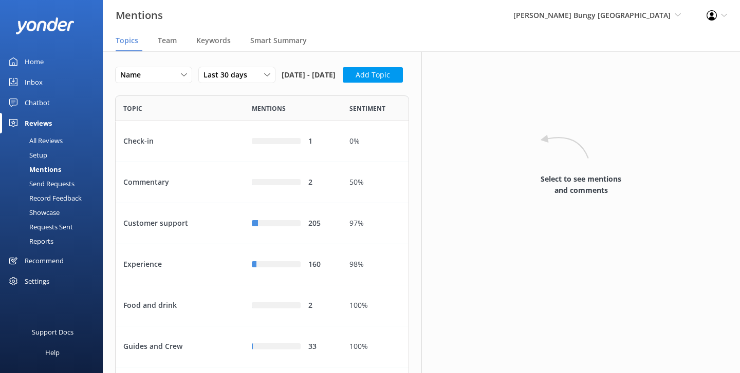
scroll to position [560, 294]
click at [174, 40] on span "Team" at bounding box center [167, 40] width 19 height 10
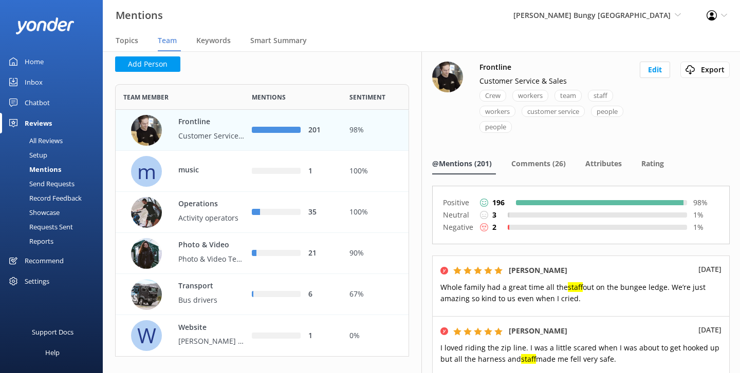
scroll to position [39, 0]
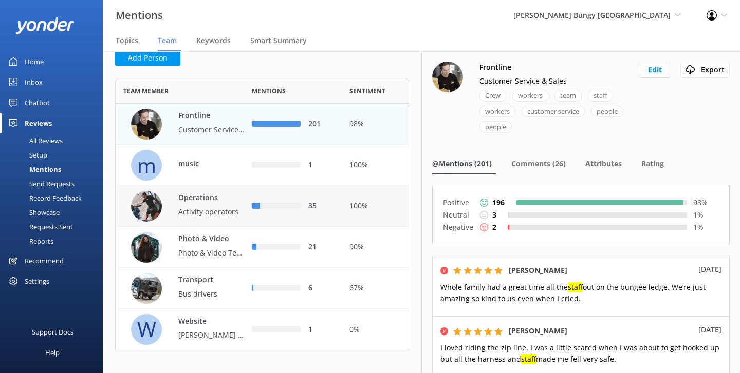
click at [217, 218] on p "Activity operators" at bounding box center [211, 212] width 67 height 11
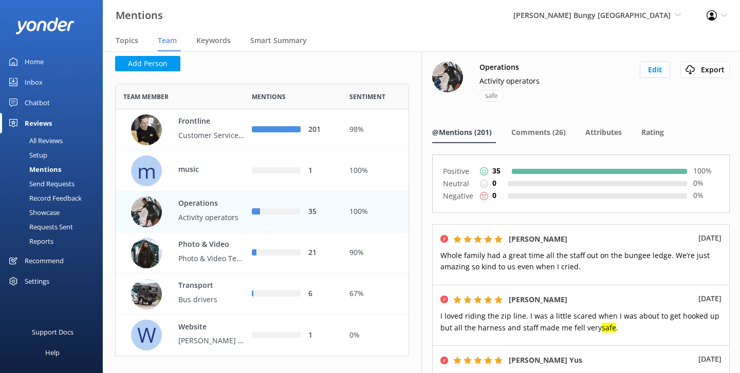
scroll to position [32, 0]
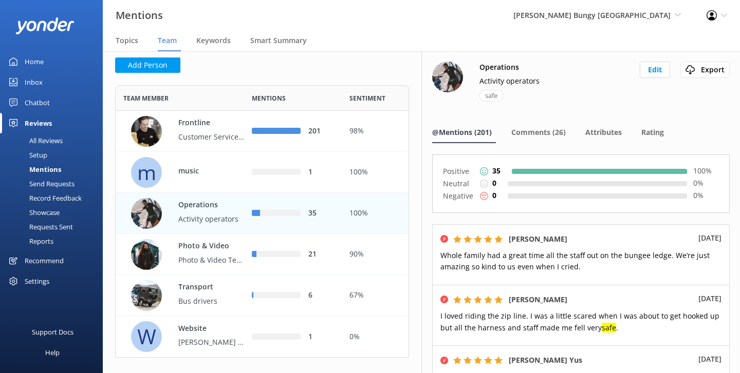
click at [40, 59] on div "Home" at bounding box center [34, 61] width 19 height 21
